Goal: Information Seeking & Learning: Check status

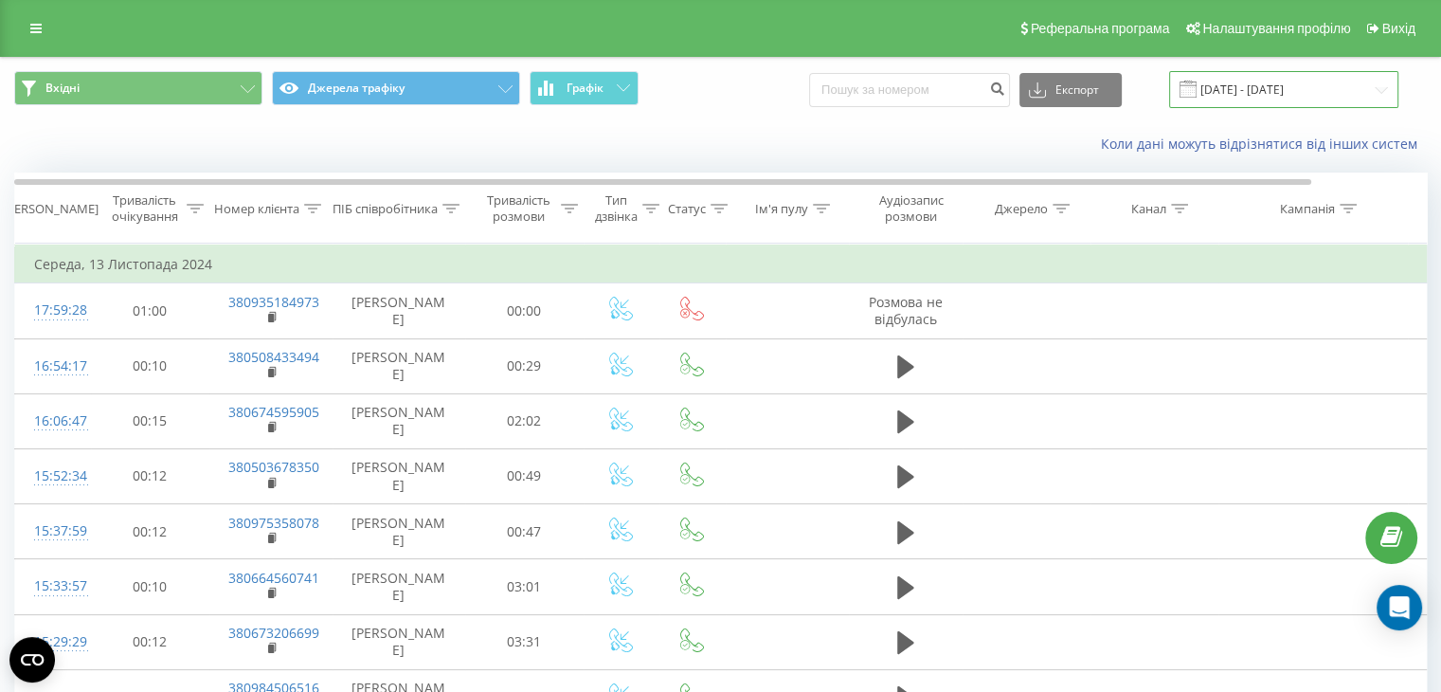
click at [1248, 85] on input "[DATE] - [DATE]" at bounding box center [1283, 89] width 229 height 37
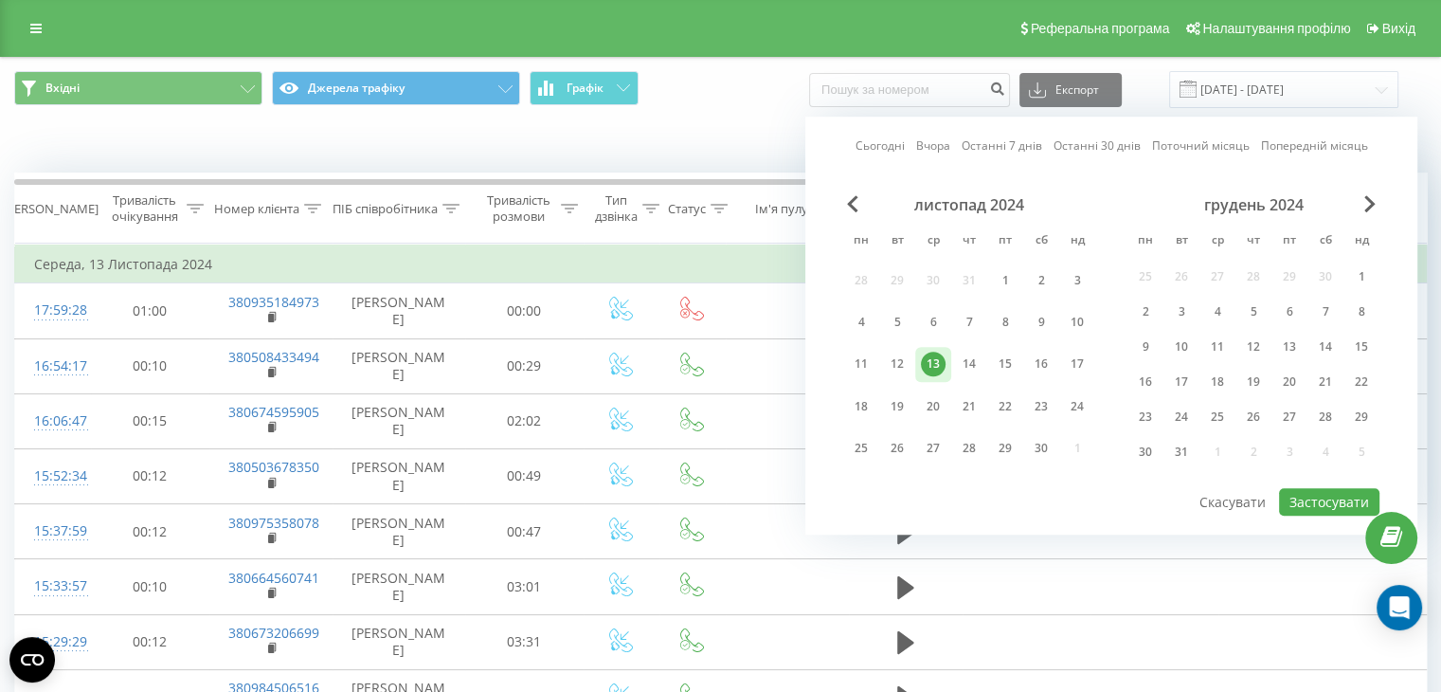
click at [997, 145] on link "Останні 7 днів" at bounding box center [1002, 146] width 81 height 18
click at [879, 147] on link "Сьогодні" at bounding box center [880, 146] width 49 height 18
click at [1314, 499] on button "Застосувати" at bounding box center [1329, 501] width 100 height 27
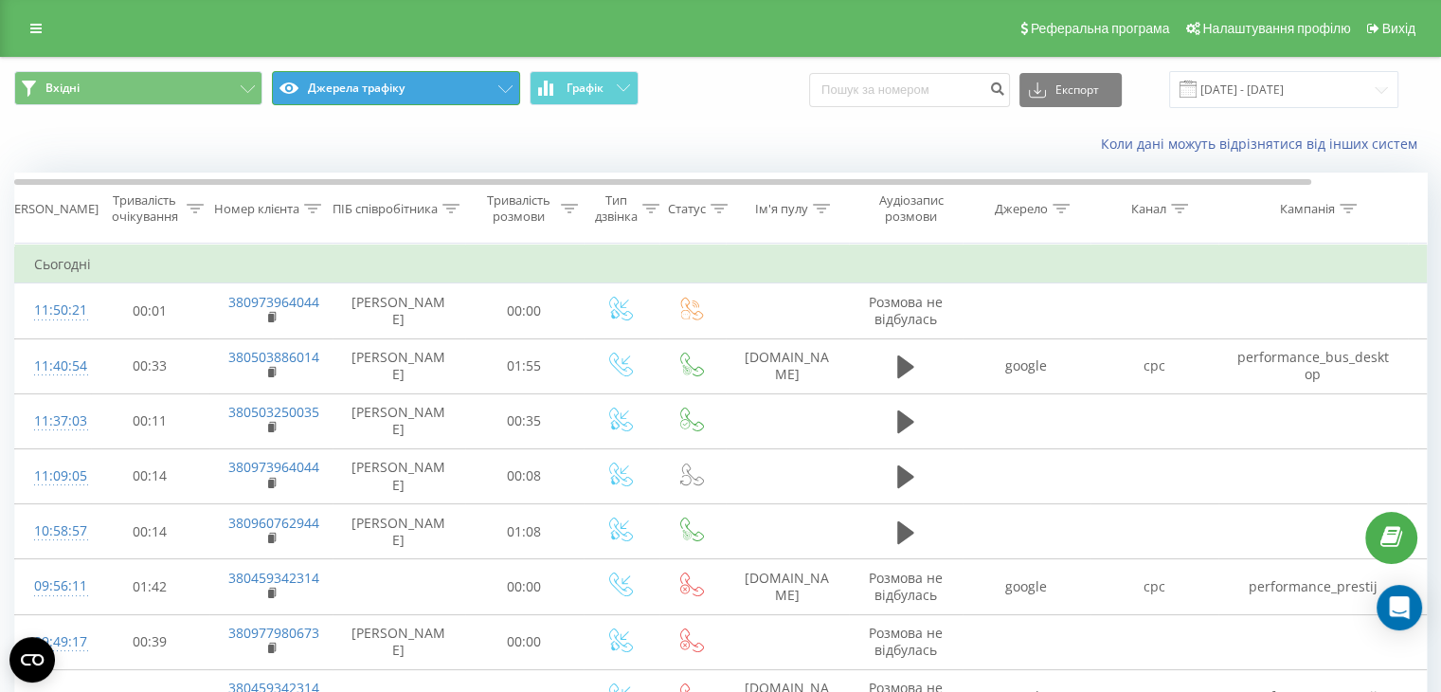
click at [370, 85] on button "Джерела трафіку" at bounding box center [396, 88] width 248 height 34
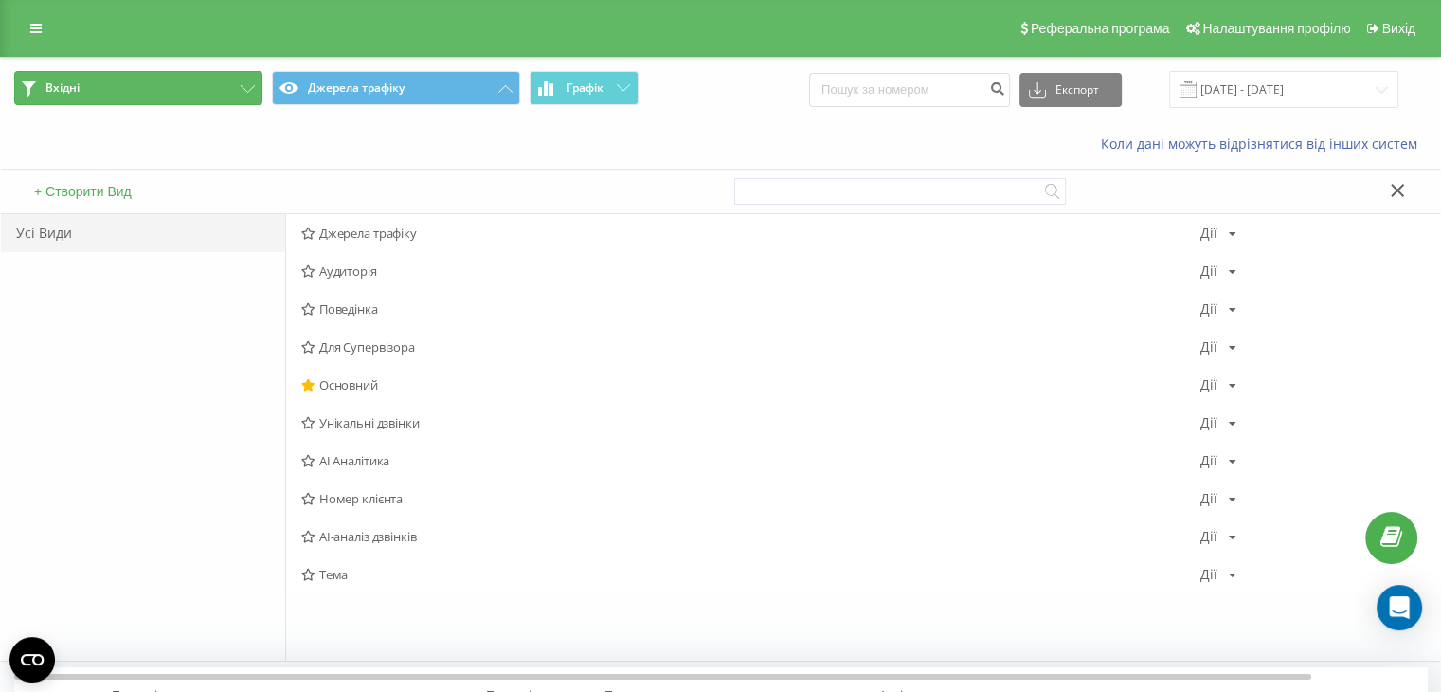
click at [217, 83] on button "Вхідні" at bounding box center [138, 88] width 248 height 34
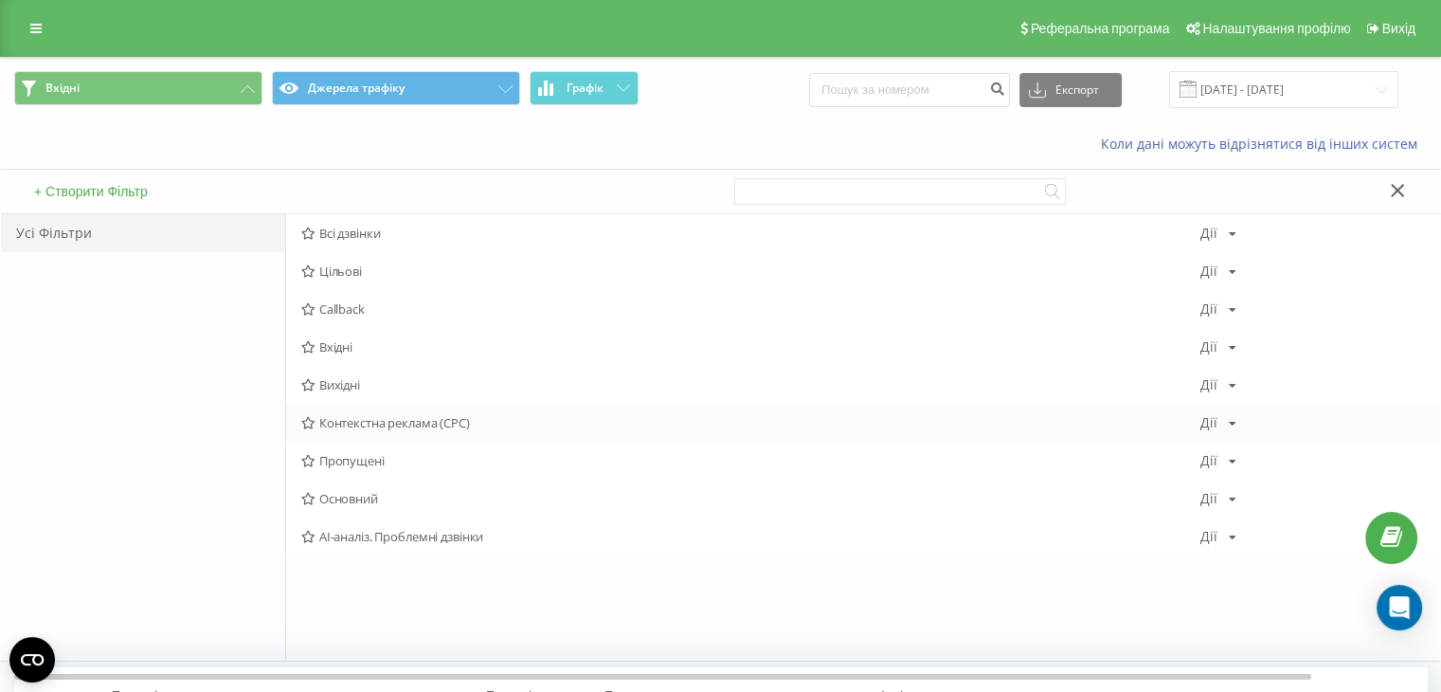
click at [407, 416] on span "Контекстна реклама (CPC)" at bounding box center [750, 422] width 899 height 13
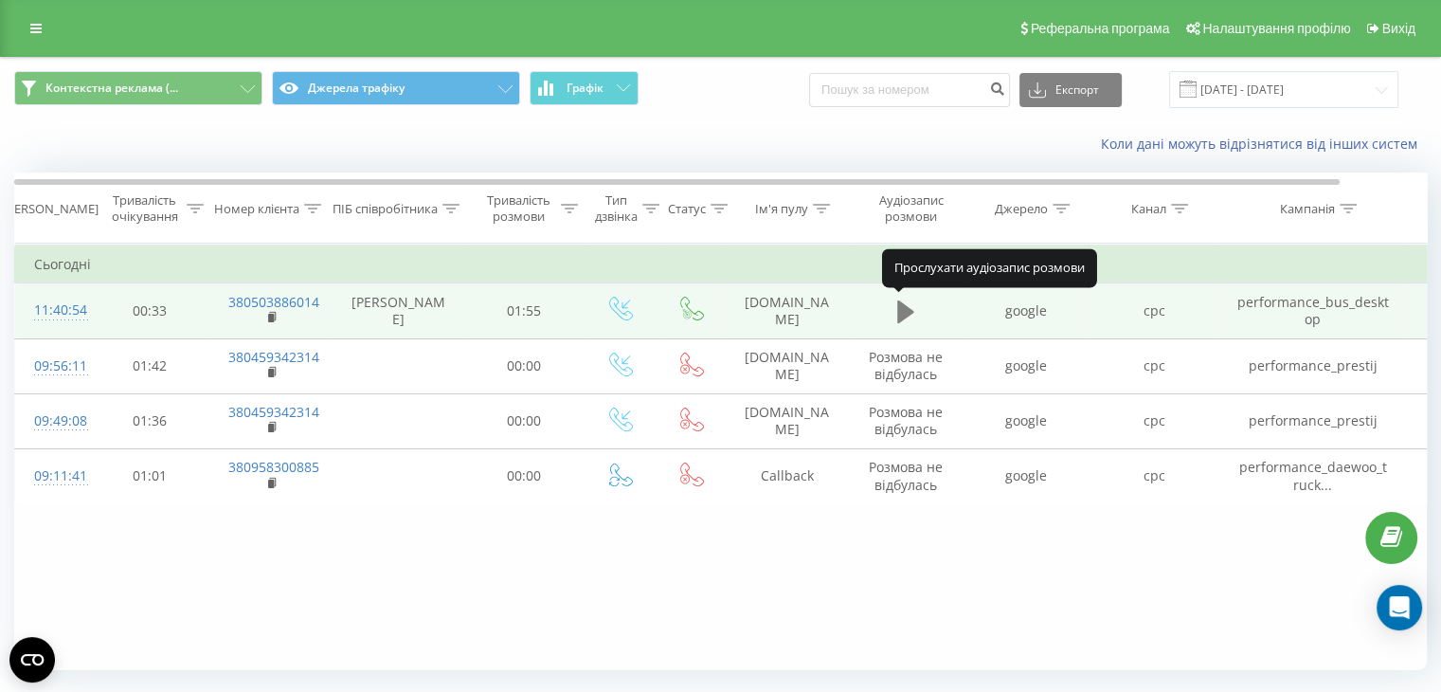
click at [906, 306] on icon at bounding box center [905, 311] width 17 height 23
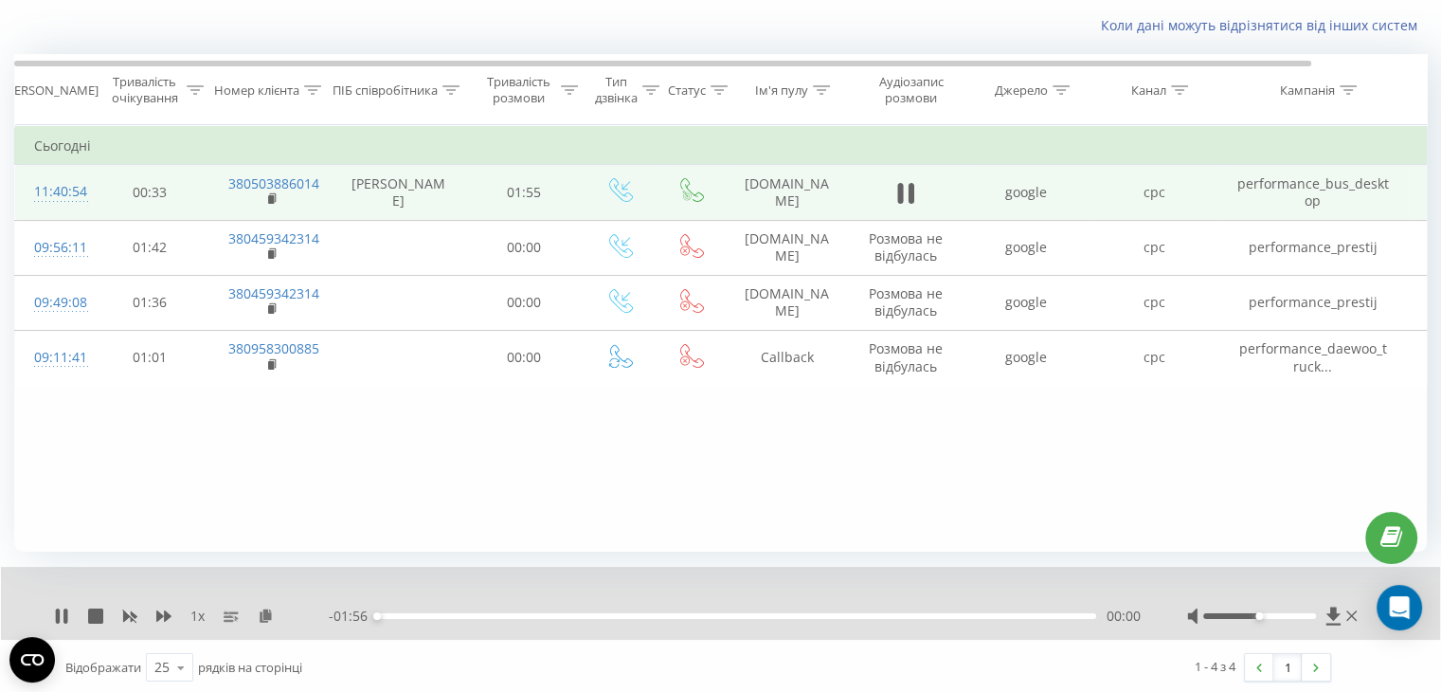
scroll to position [121, 0]
click at [167, 611] on icon at bounding box center [163, 612] width 15 height 11
click at [1275, 613] on div at bounding box center [1260, 613] width 113 height 6
click at [1054, 453] on div "Фільтрувати за умовою Дорівнює Скасувати OK Фільтрувати за умовою Містить Скасу…" at bounding box center [720, 335] width 1413 height 426
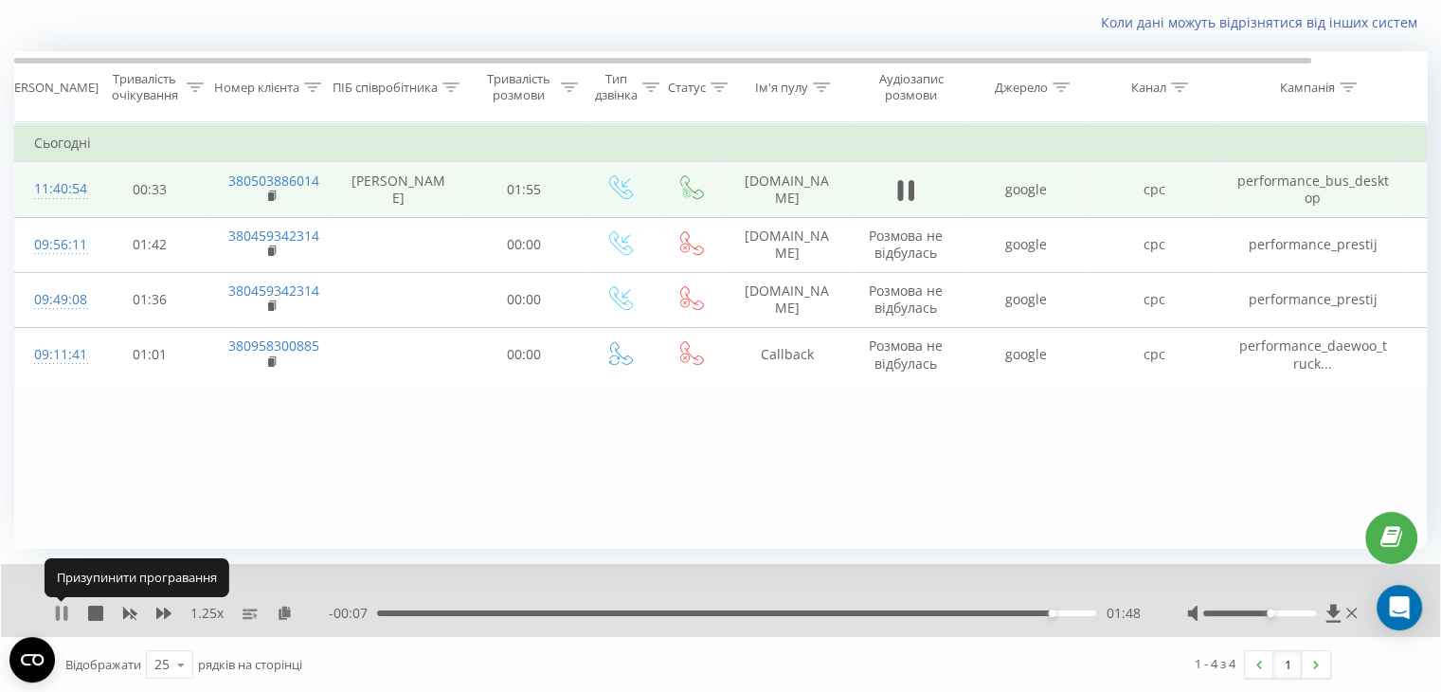
click at [61, 609] on icon at bounding box center [61, 613] width 15 height 15
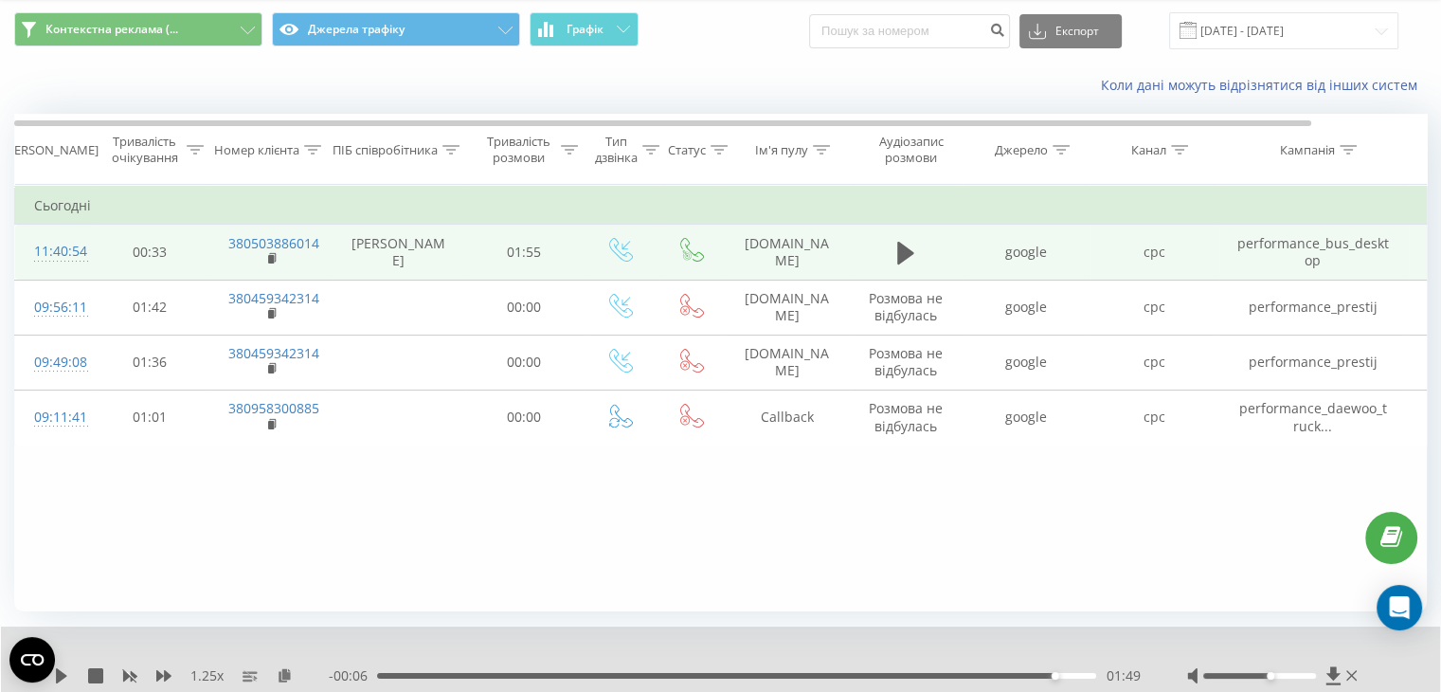
scroll to position [0, 0]
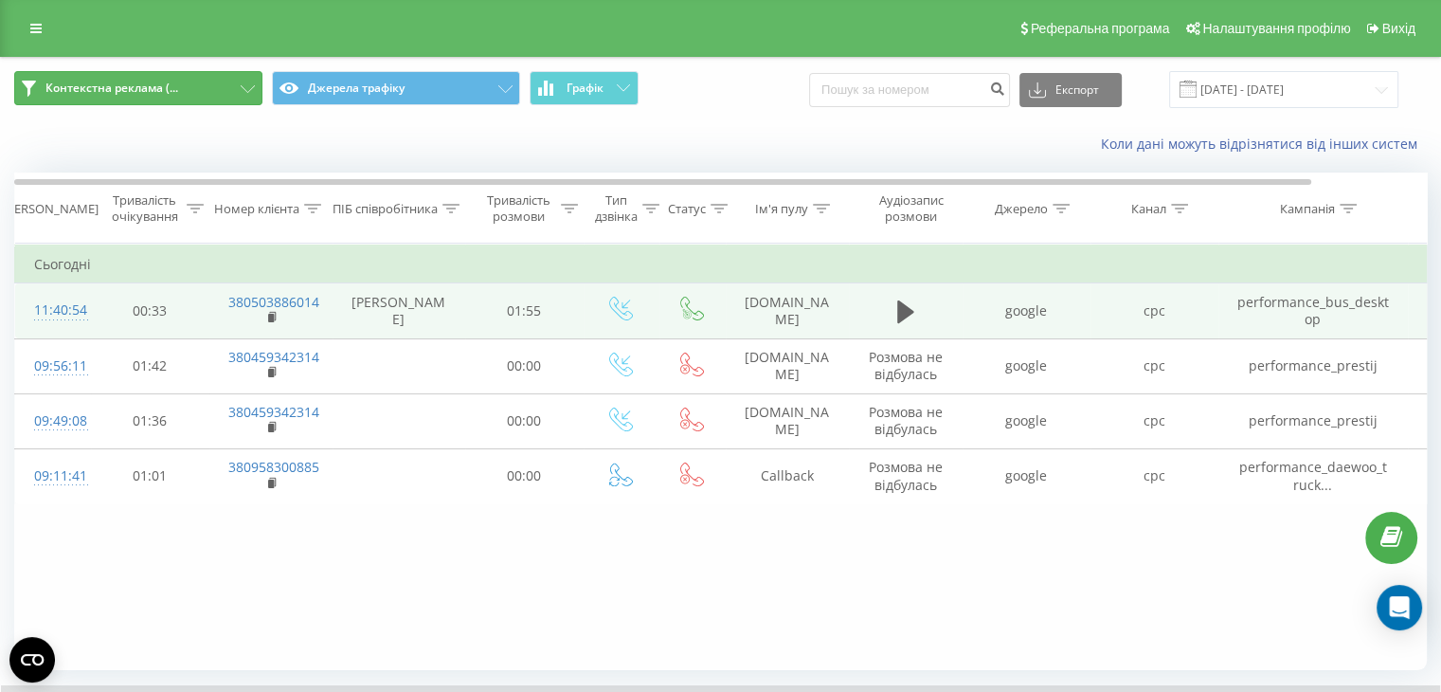
click at [182, 83] on button "Контекстна реклама (..." at bounding box center [138, 88] width 248 height 34
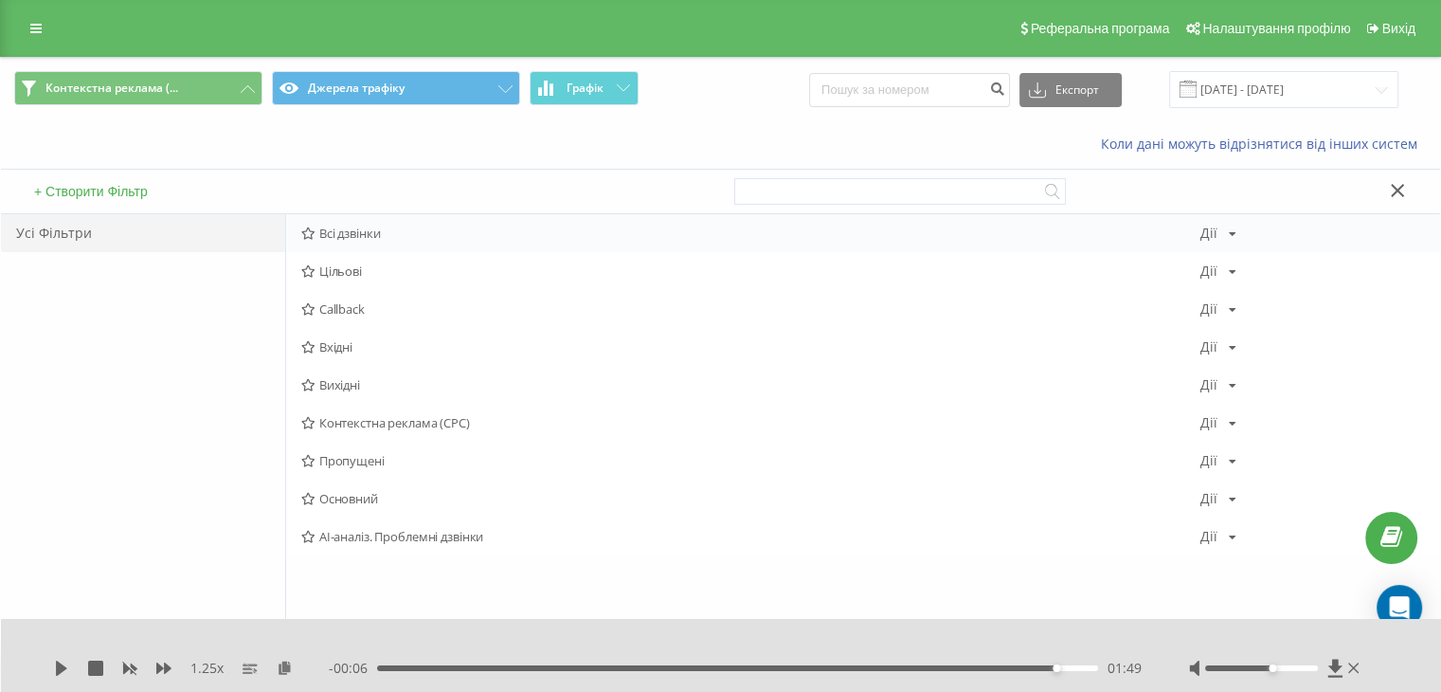
click at [349, 234] on span "Всі дзвінки" at bounding box center [750, 232] width 899 height 13
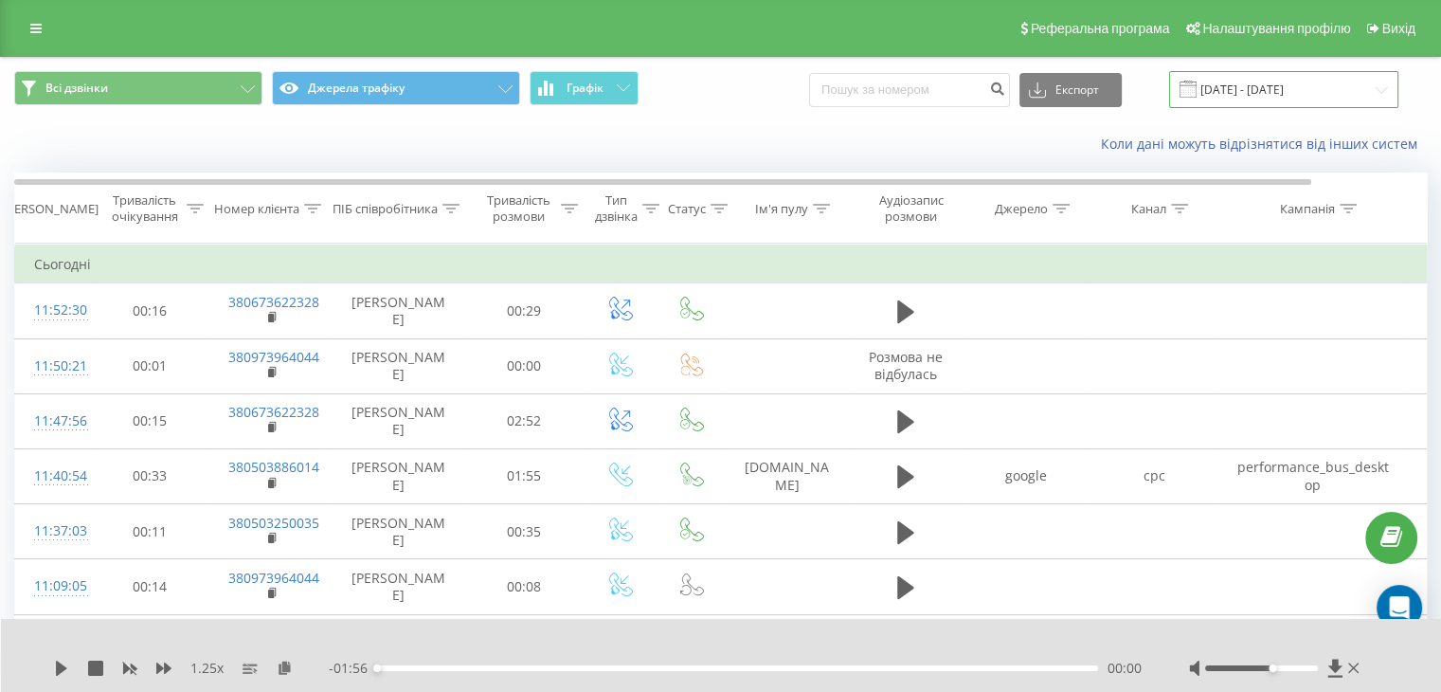
click at [1294, 92] on input "[DATE] - [DATE]" at bounding box center [1283, 89] width 229 height 37
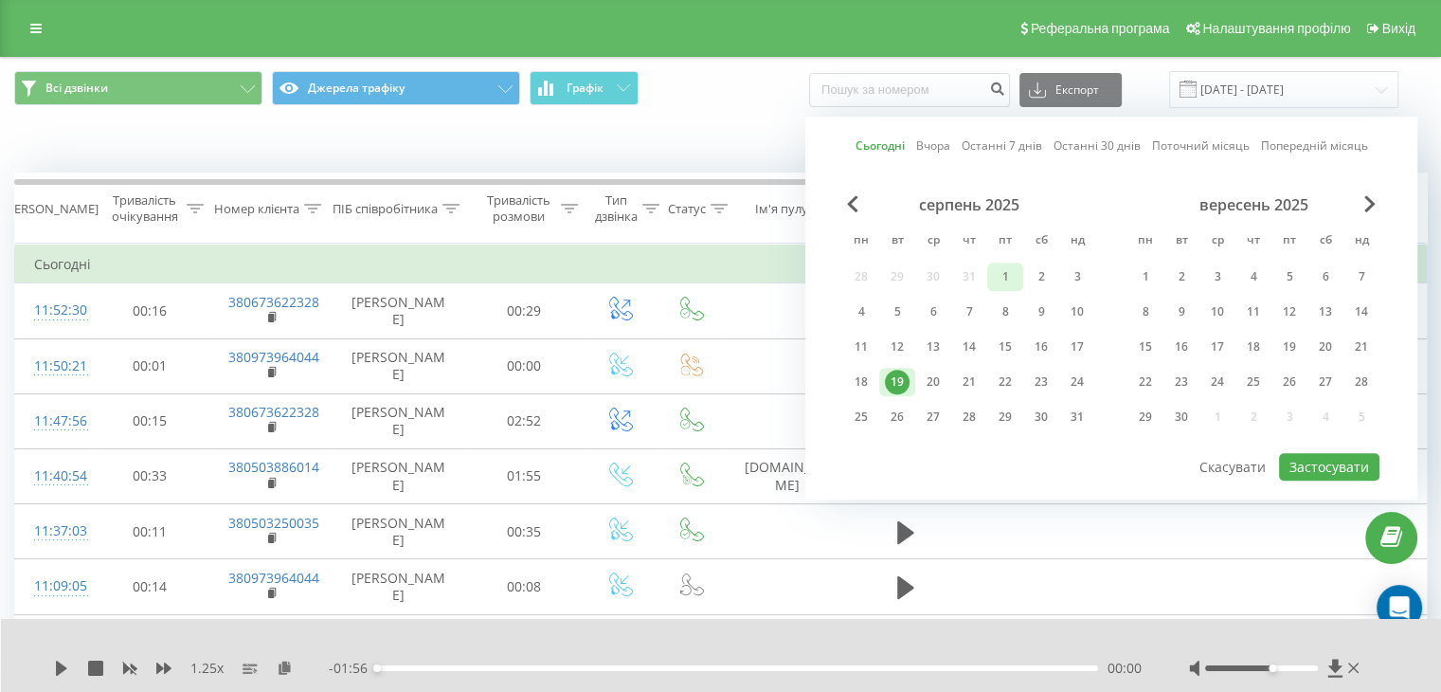
click at [998, 271] on div "1" at bounding box center [1005, 276] width 25 height 25
click at [896, 381] on div "19" at bounding box center [897, 382] width 25 height 25
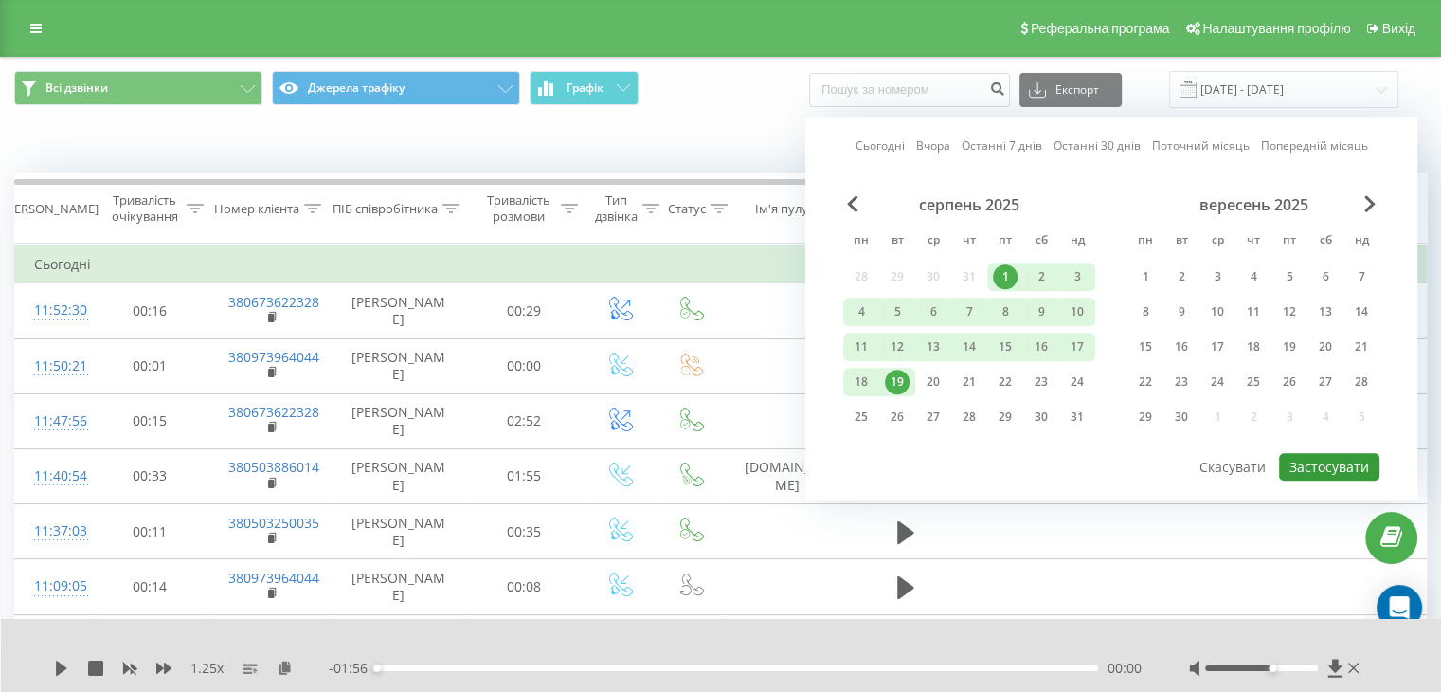
click at [1314, 458] on button "Застосувати" at bounding box center [1329, 466] width 100 height 27
type input "[DATE] - [DATE]"
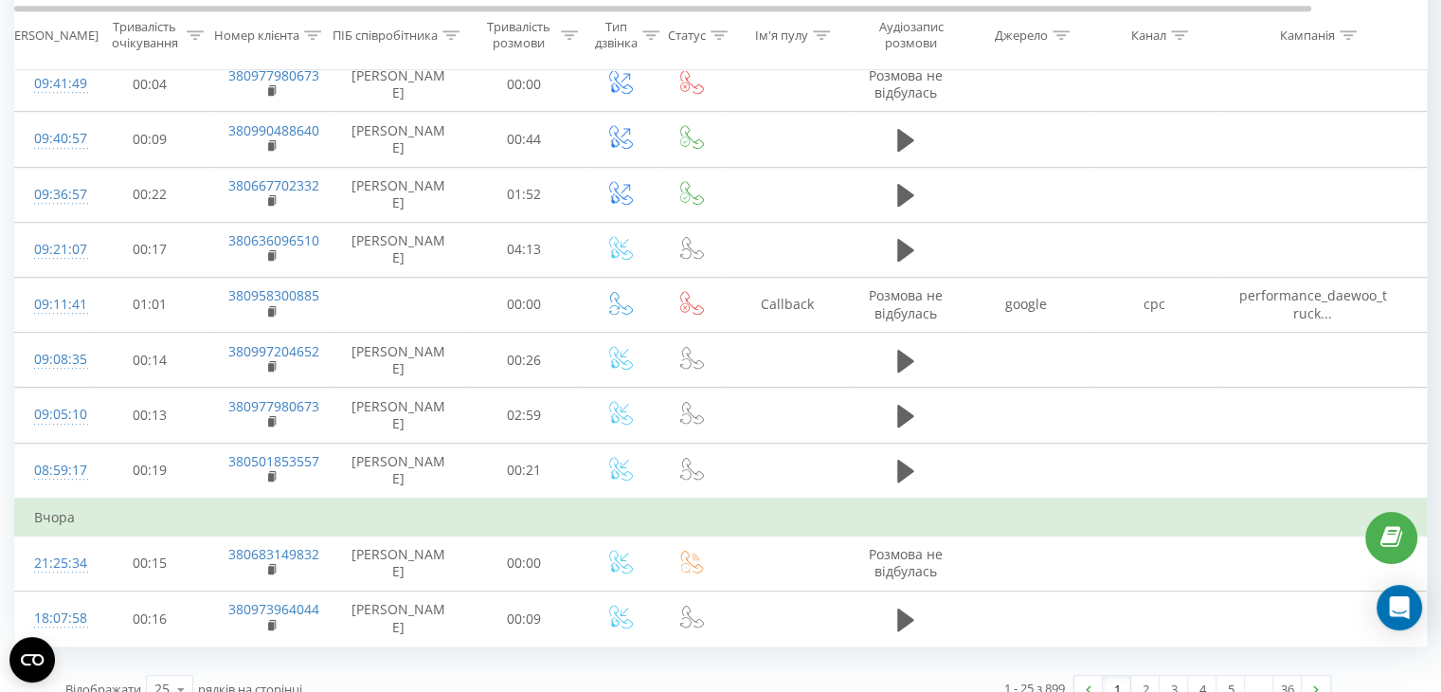
scroll to position [1074, 0]
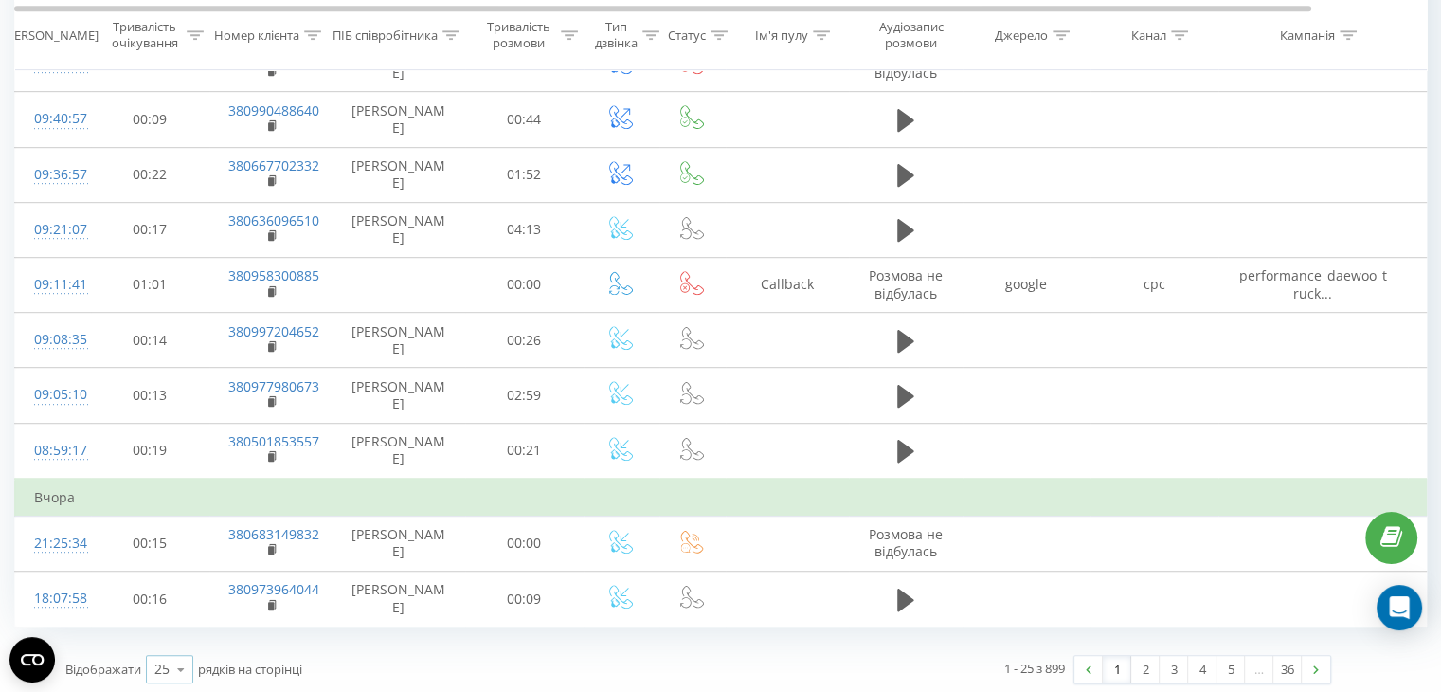
click at [182, 665] on icon at bounding box center [181, 669] width 28 height 37
click at [183, 631] on div "100" at bounding box center [169, 641] width 45 height 27
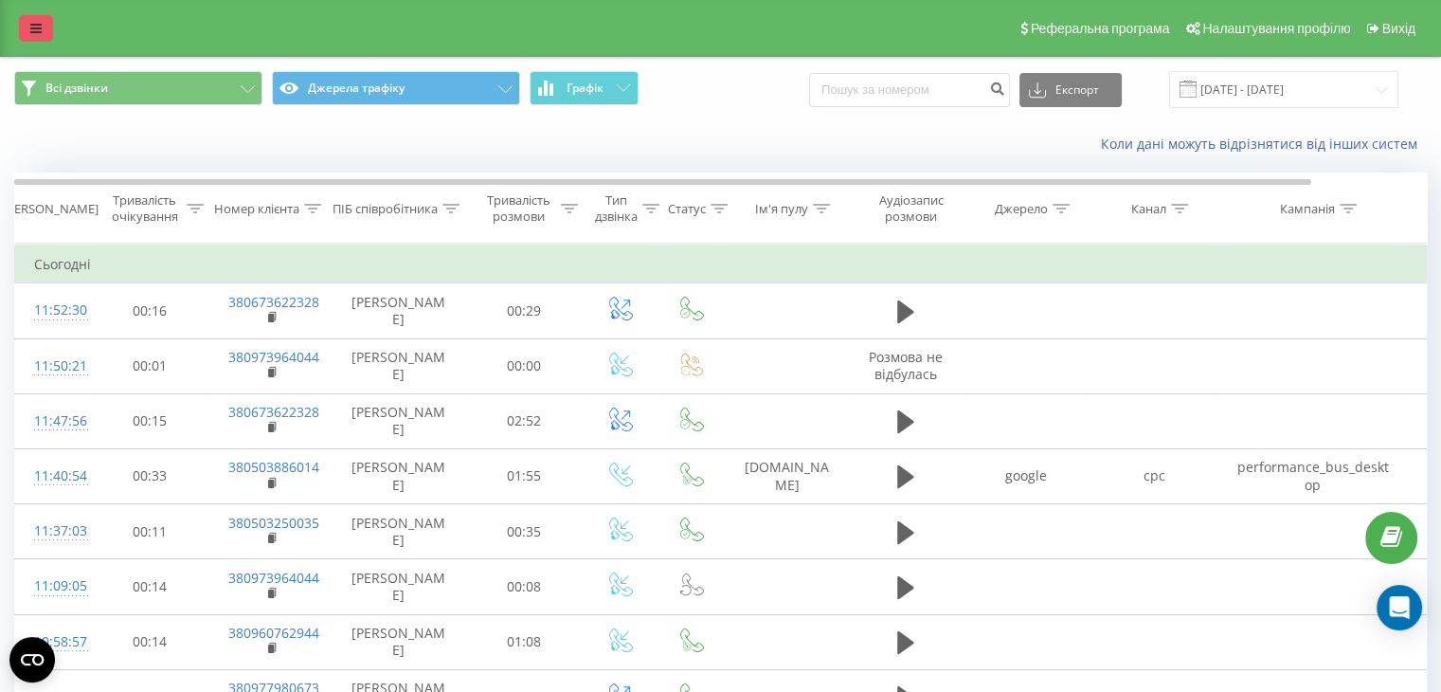
click at [36, 29] on icon at bounding box center [35, 28] width 11 height 13
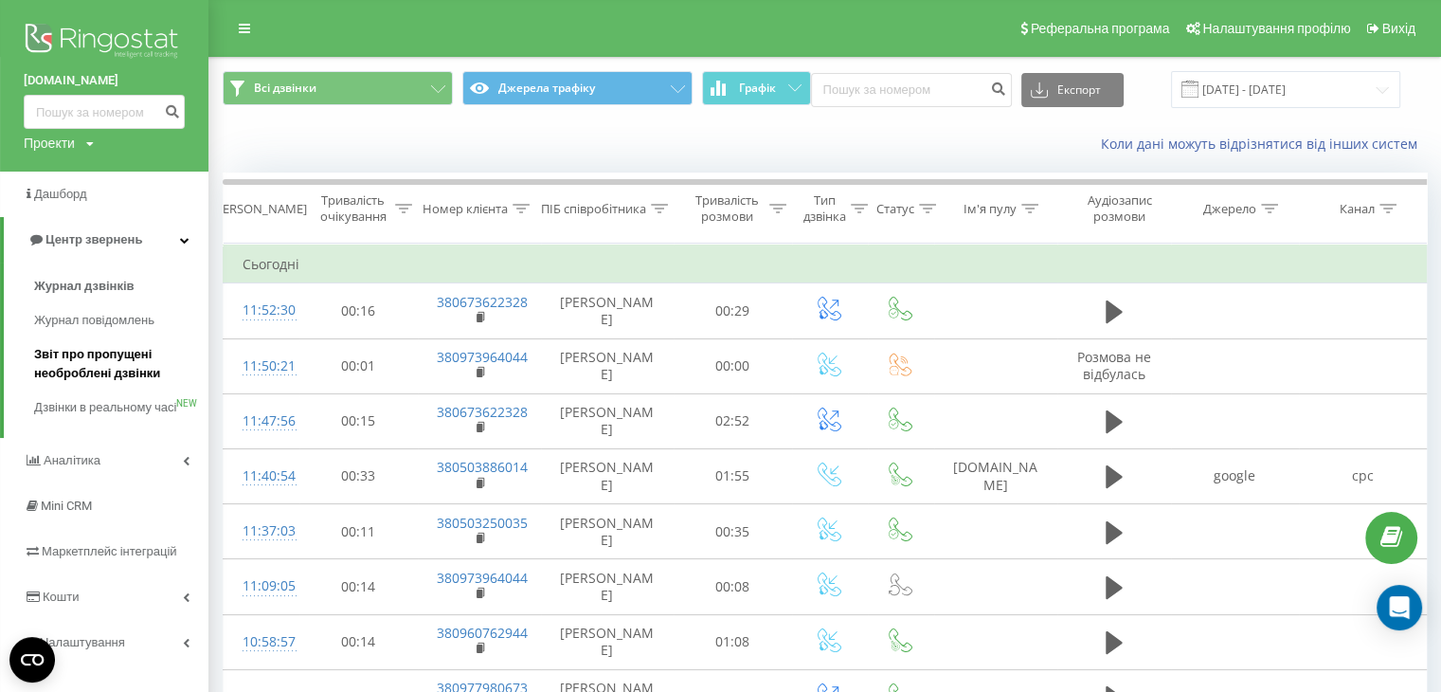
click at [134, 358] on span "Звіт про пропущені необроблені дзвінки" at bounding box center [116, 364] width 165 height 38
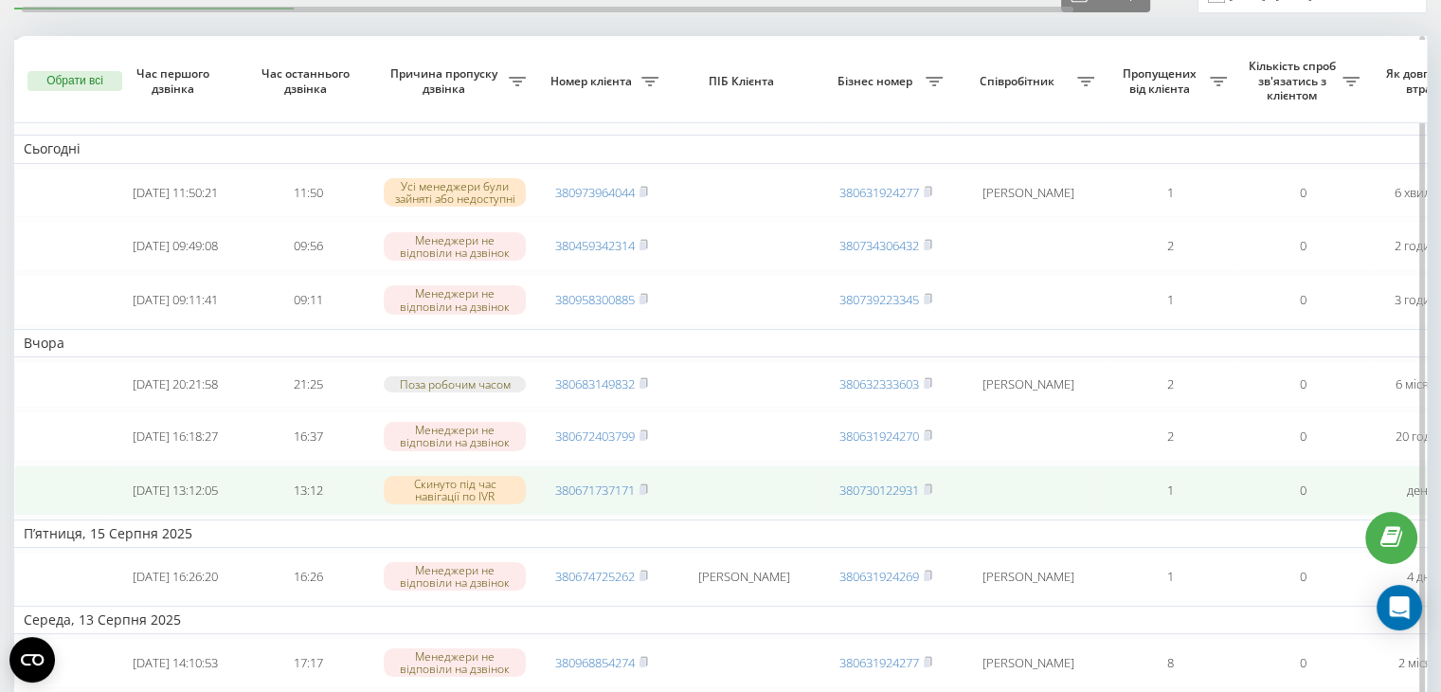
scroll to position [190, 0]
